Goal: Task Accomplishment & Management: Use online tool/utility

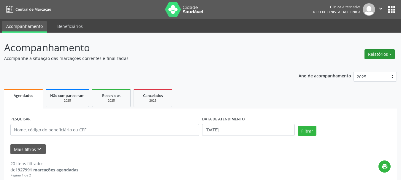
click at [391, 52] on button "Relatórios" at bounding box center [379, 54] width 30 height 10
click at [363, 66] on link "Agendamentos" at bounding box center [363, 67] width 64 height 8
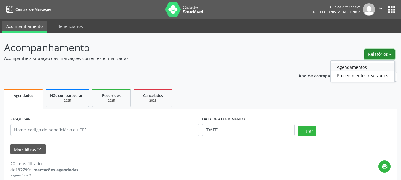
select select "8"
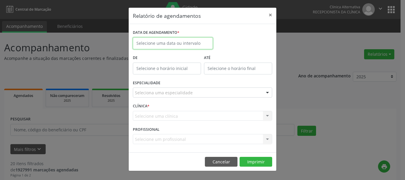
click at [159, 40] on input "text" at bounding box center [173, 43] width 80 height 12
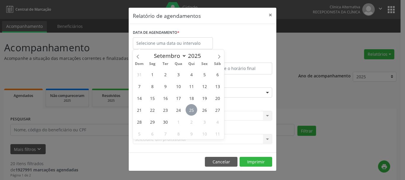
click at [192, 110] on span "25" at bounding box center [192, 110] width 12 height 12
type input "[DATE]"
click at [192, 110] on span "25" at bounding box center [192, 110] width 12 height 12
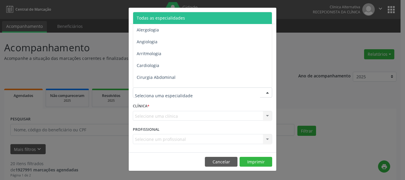
click at [156, 15] on span "Todas as especialidades" at bounding box center [161, 18] width 48 height 6
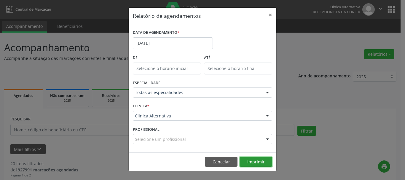
click at [253, 162] on button "Imprimir" at bounding box center [256, 162] width 33 height 10
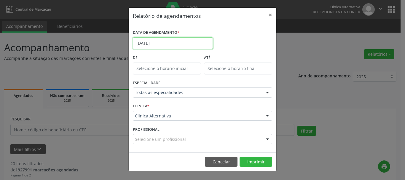
click at [148, 42] on input "[DATE]" at bounding box center [173, 43] width 80 height 12
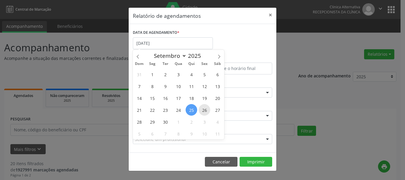
click at [204, 110] on span "26" at bounding box center [205, 110] width 12 height 12
type input "[DATE]"
click at [202, 108] on span "26" at bounding box center [205, 110] width 12 height 12
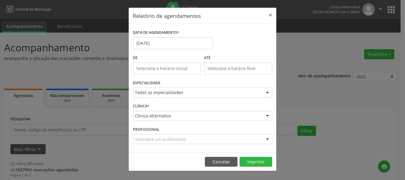
click at [202, 108] on div "CLÍNICA * Clinica Alternativa Clinica Alternativa Nenhum resultado encontrado p…" at bounding box center [202, 113] width 142 height 23
click at [262, 164] on button "Imprimir" at bounding box center [256, 162] width 33 height 10
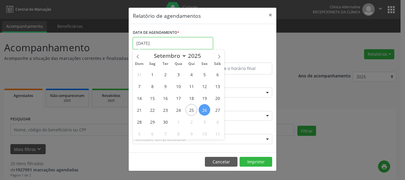
click at [168, 45] on body "Central de Marcação Clinica Alternativa Recepcionista da clínica  Configuraçõe…" at bounding box center [202, 90] width 405 height 180
click at [193, 109] on span "25" at bounding box center [192, 110] width 12 height 12
type input "[DATE]"
click at [193, 109] on span "25" at bounding box center [192, 110] width 12 height 12
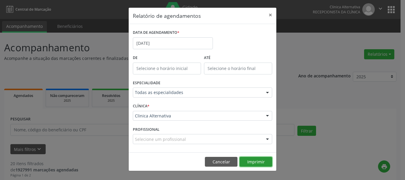
click at [261, 162] on button "Imprimir" at bounding box center [256, 162] width 33 height 10
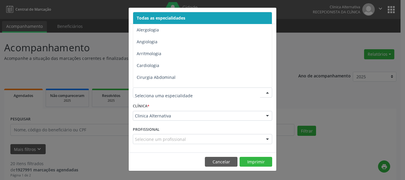
click at [156, 15] on span "Todas as especialidades" at bounding box center [161, 18] width 49 height 6
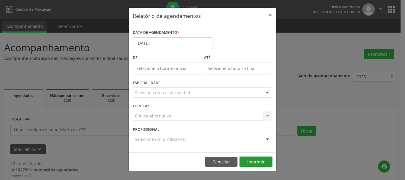
click at [253, 159] on button "Imprimir" at bounding box center [256, 162] width 33 height 10
click at [270, 15] on button "×" at bounding box center [271, 15] width 12 height 15
